Goal: Navigation & Orientation: Find specific page/section

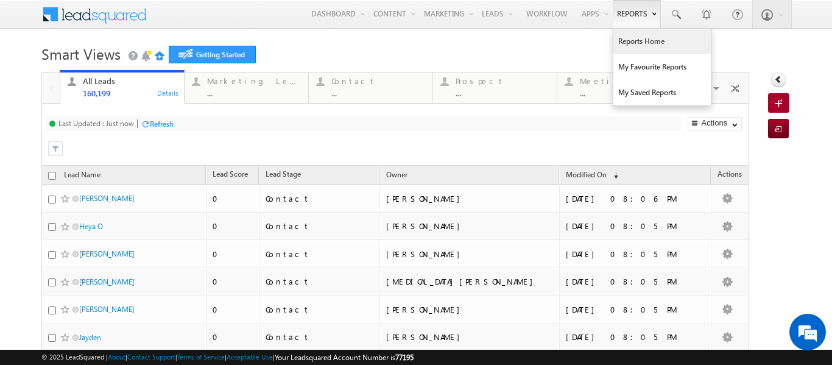
click at [624, 41] on link "Reports Home" at bounding box center [663, 42] width 98 height 26
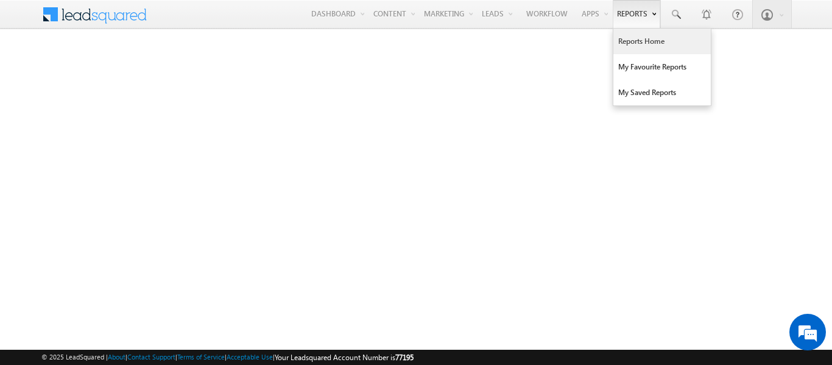
click at [628, 43] on link "Reports Home" at bounding box center [663, 42] width 98 height 26
